Goal: Navigation & Orientation: Find specific page/section

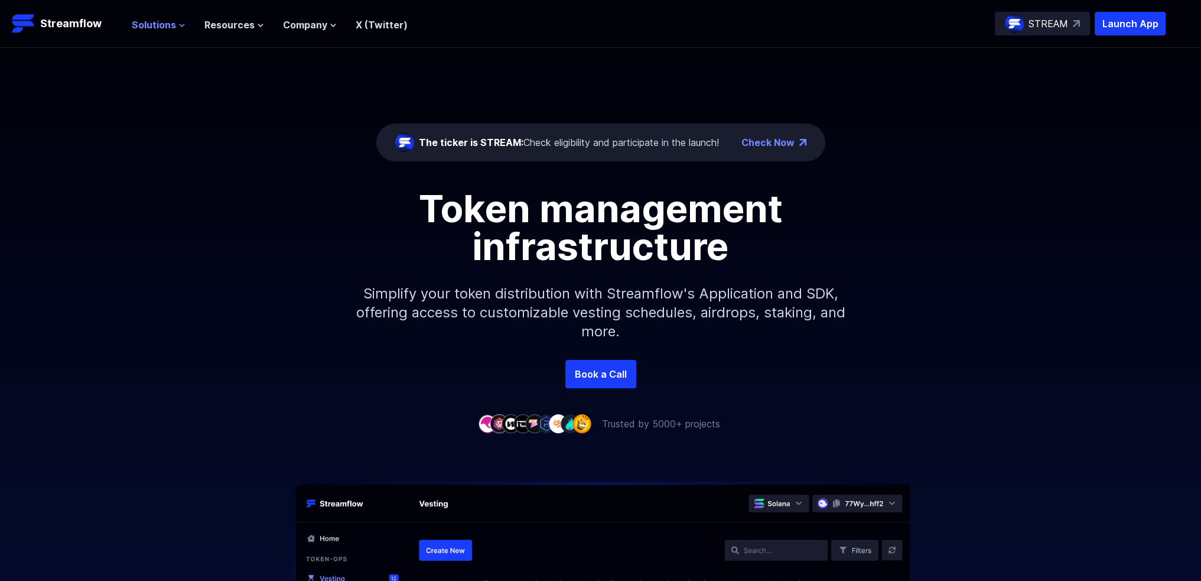
click at [156, 28] on span "Solutions" at bounding box center [154, 25] width 44 height 14
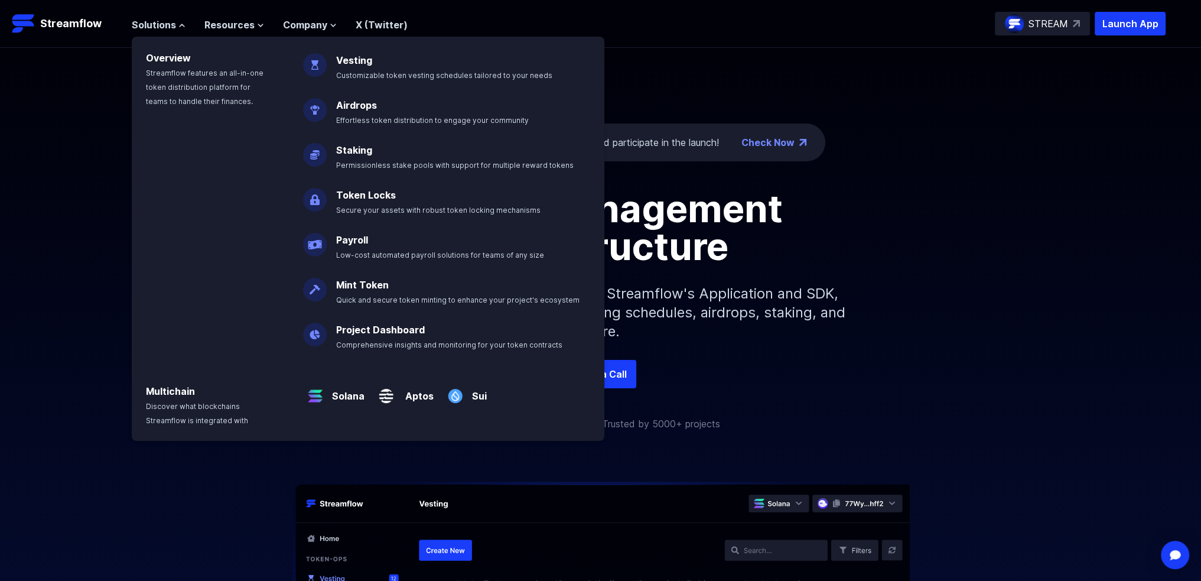
click at [762, 89] on div "The ticker is STREAM: Check eligibility and participate in the launch! Check No…" at bounding box center [600, 204] width 1201 height 312
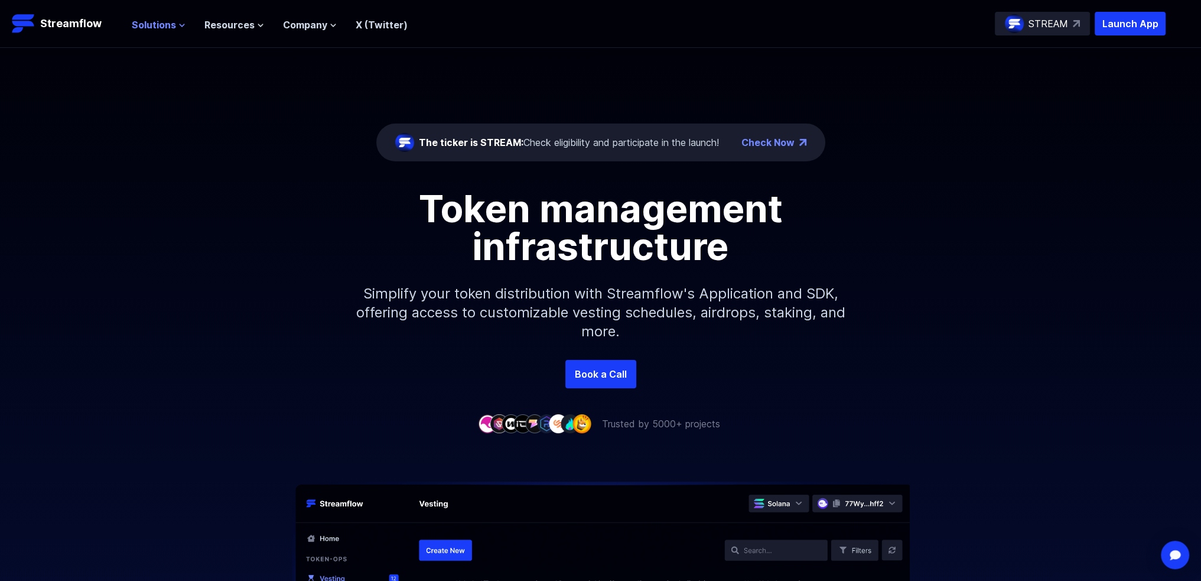
click at [170, 24] on span "Solutions" at bounding box center [154, 25] width 44 height 14
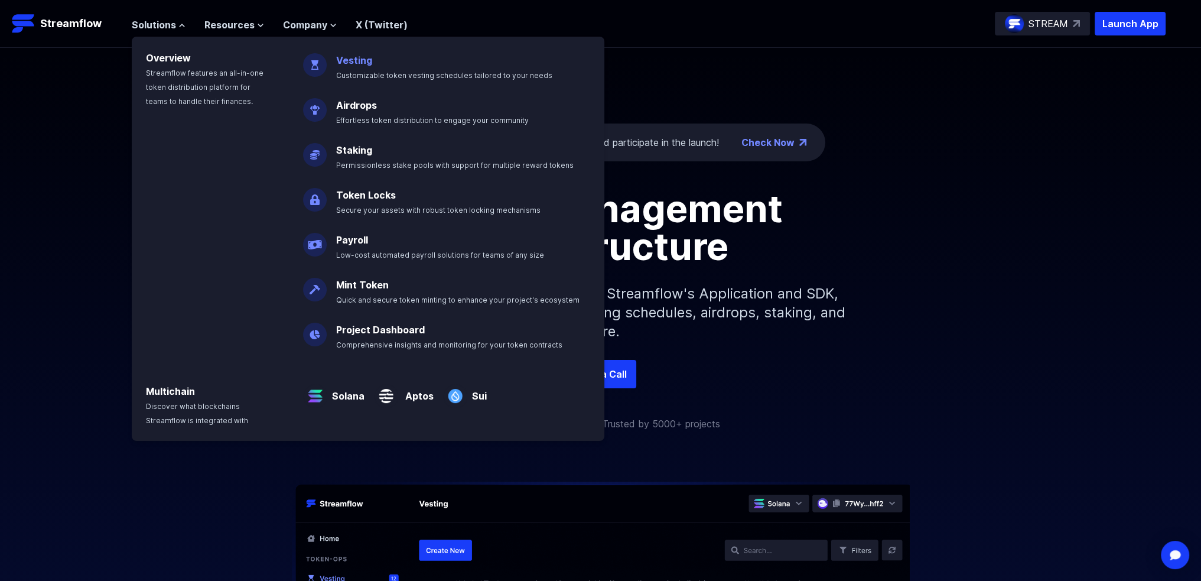
click at [346, 62] on link "Vesting" at bounding box center [354, 60] width 36 height 12
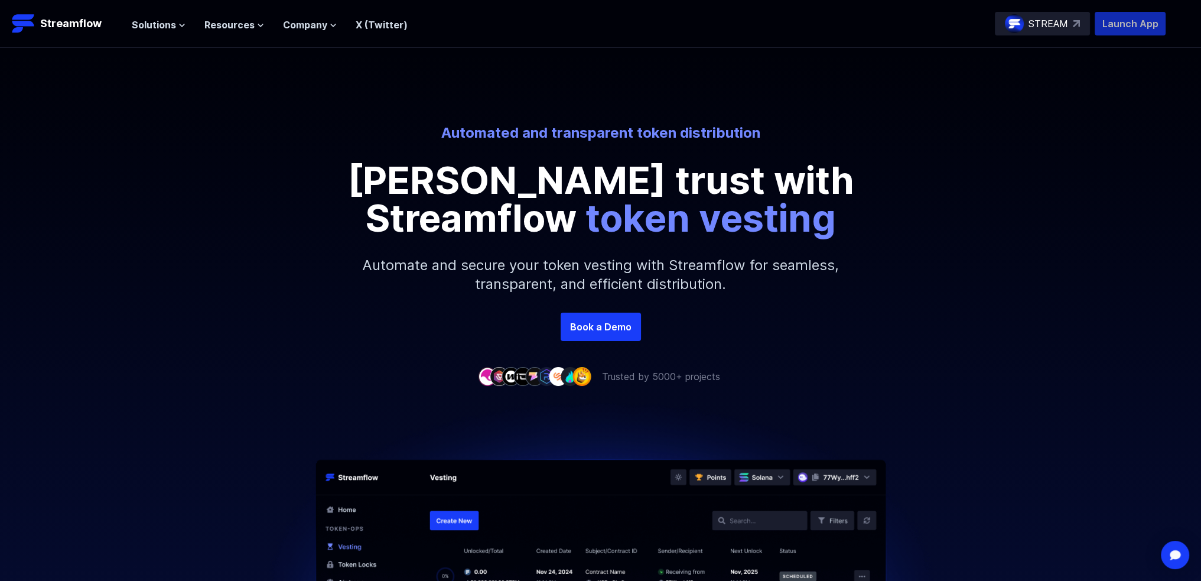
click at [1132, 25] on p "Launch App" at bounding box center [1130, 24] width 71 height 24
